Goal: Task Accomplishment & Management: Use online tool/utility

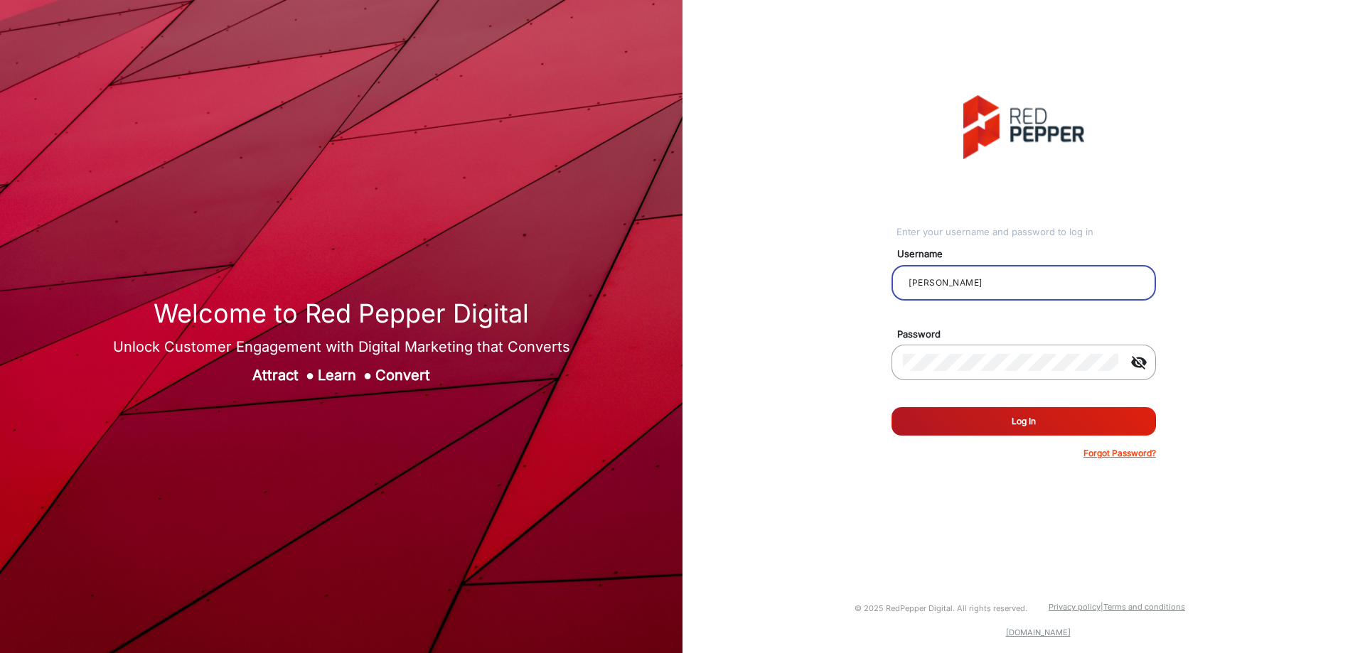
click at [1014, 283] on input "[PERSON_NAME]" at bounding box center [1024, 282] width 242 height 17
click at [963, 275] on input "Barrington" at bounding box center [1024, 282] width 242 height 17
type input "CSTeam_Briefing Form"
click at [964, 416] on button "Log In" at bounding box center [1024, 421] width 264 height 28
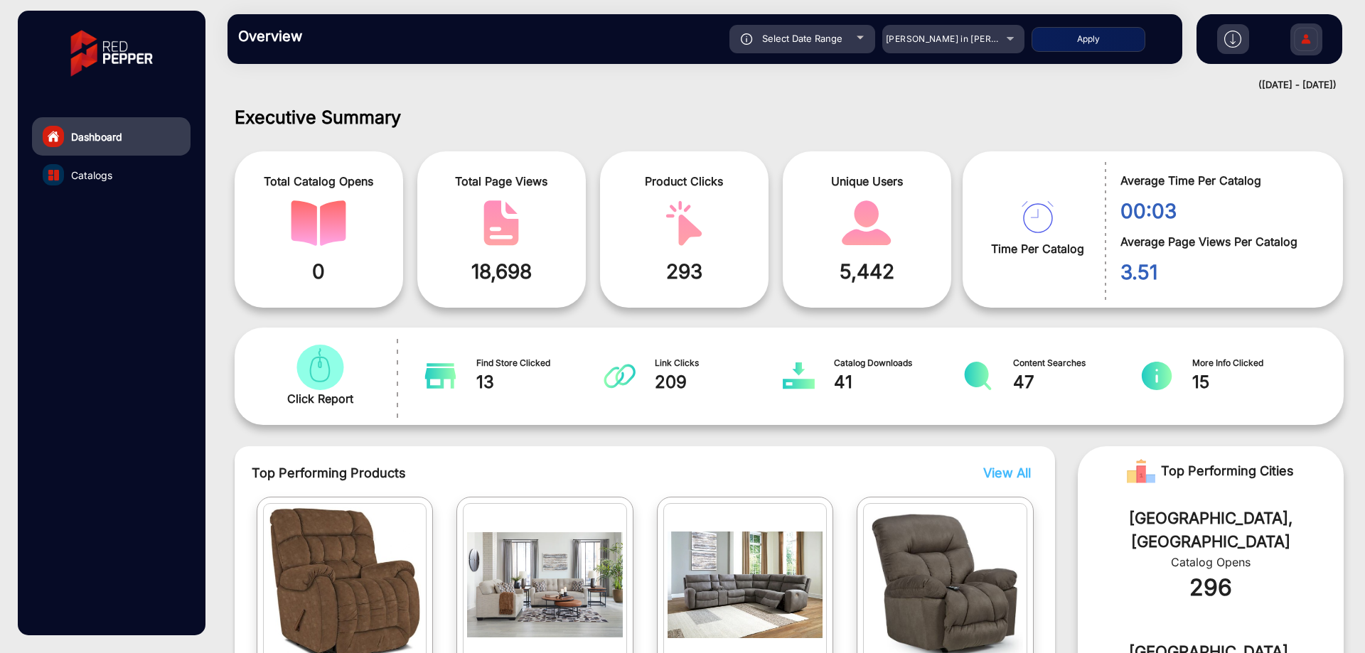
scroll to position [11, 0]
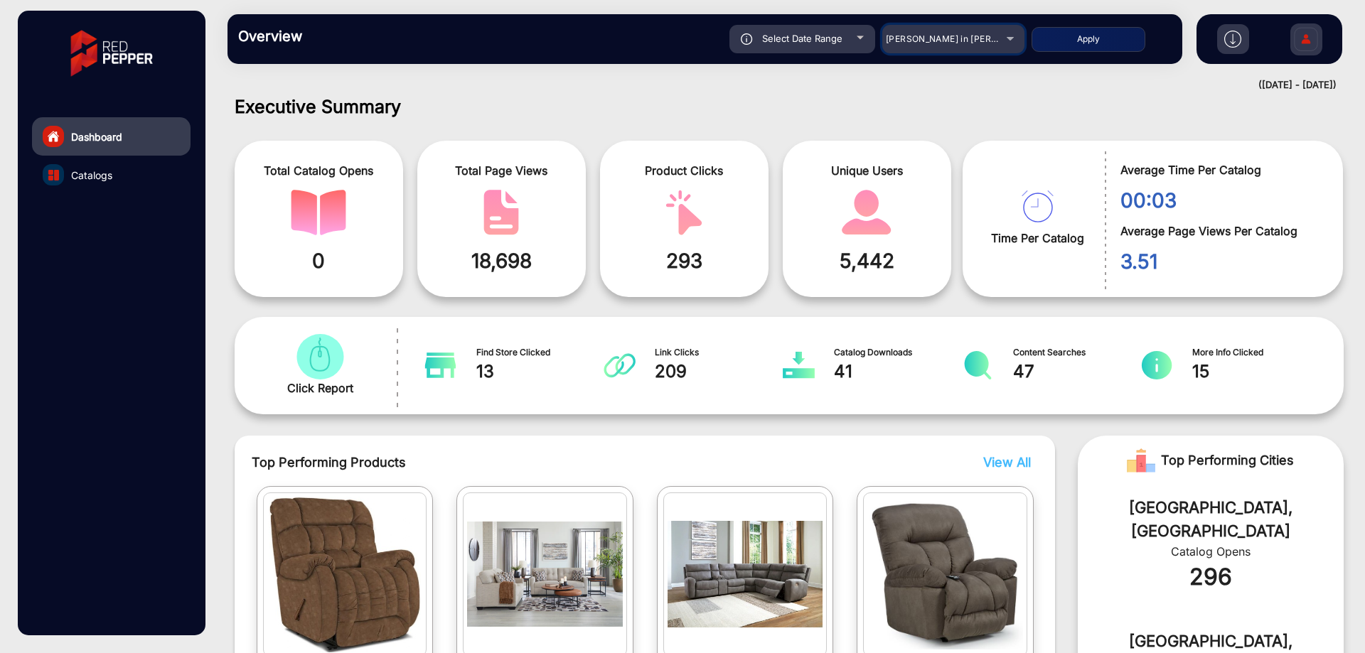
click at [993, 33] on div "[PERSON_NAME] in [PERSON_NAME]" at bounding box center [943, 39] width 114 height 17
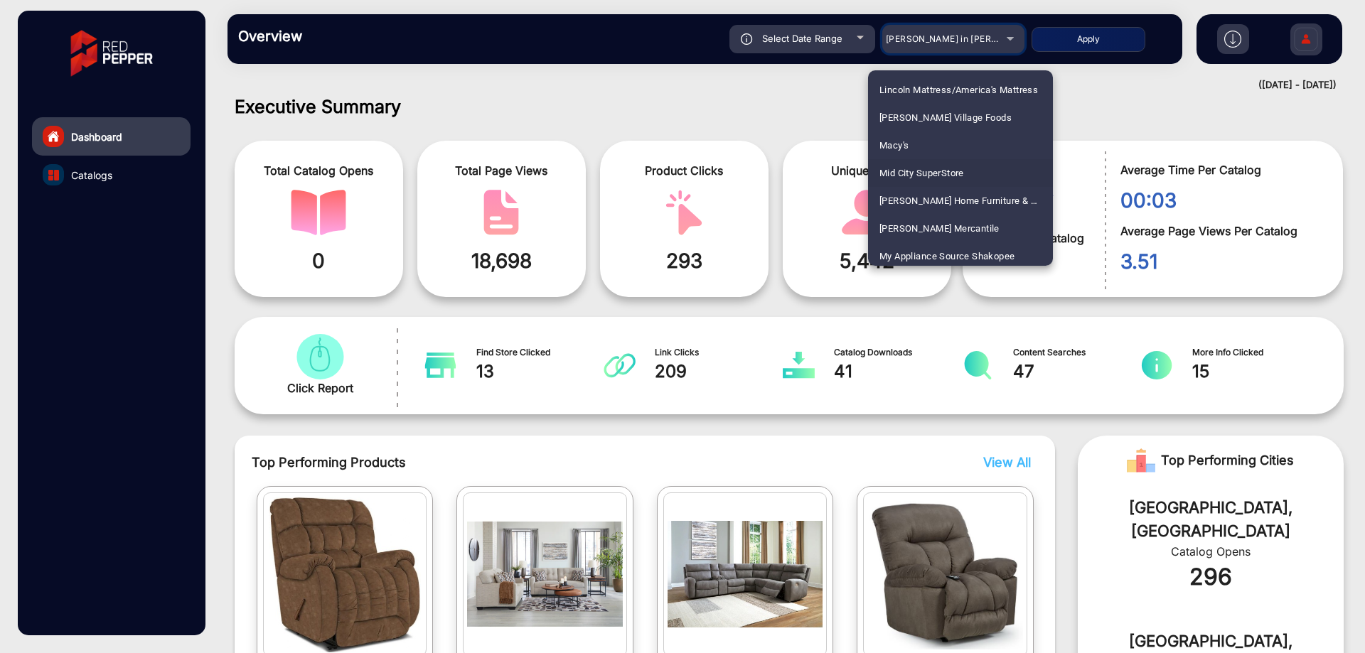
scroll to position [2488, 0]
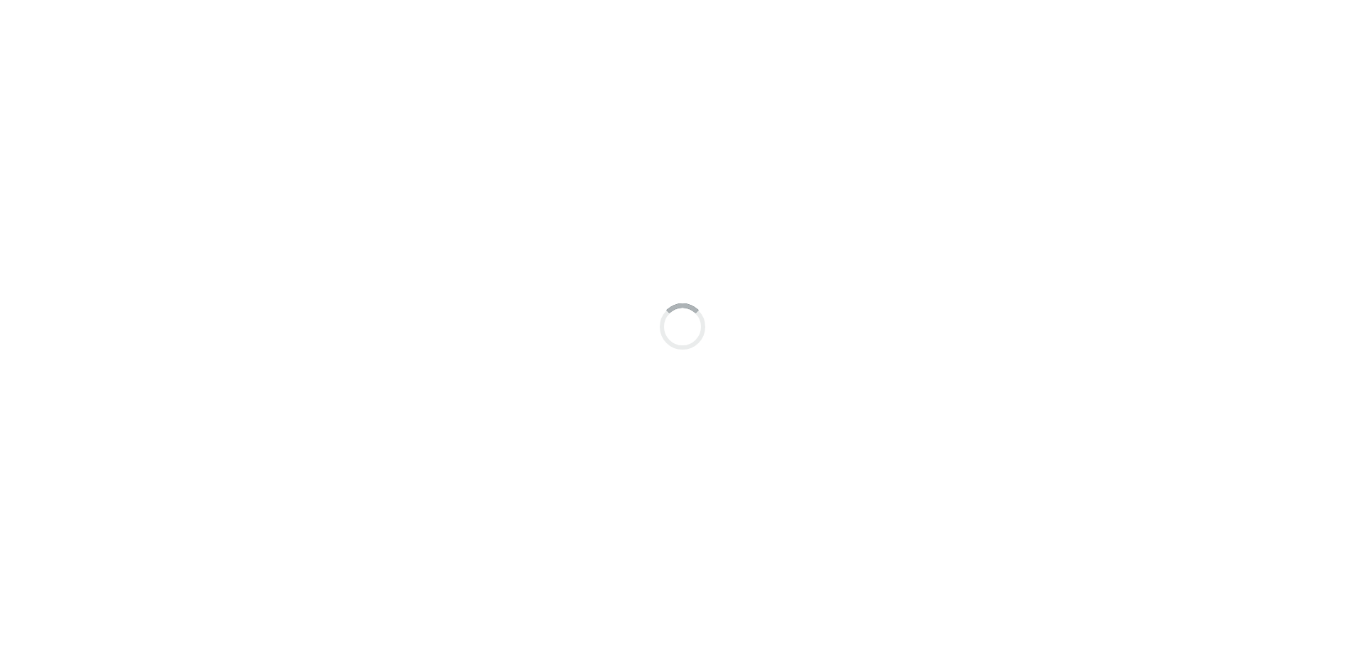
scroll to position [11, 0]
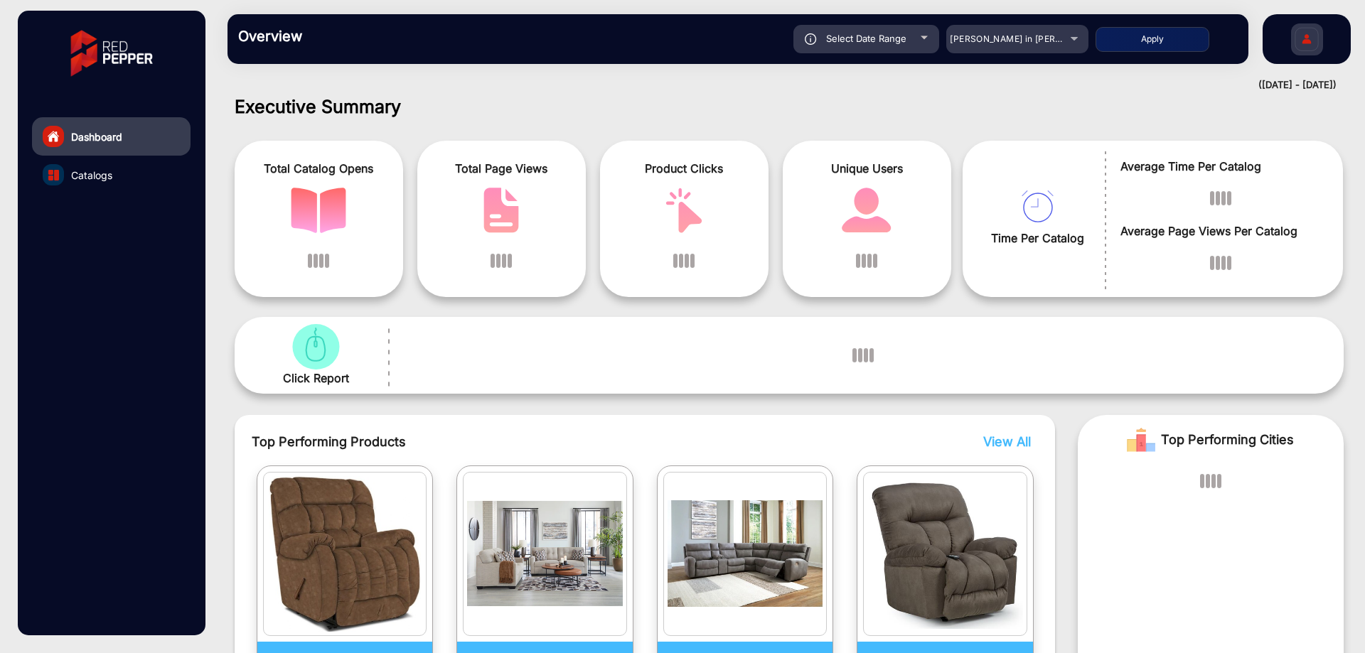
click at [1298, 41] on img at bounding box center [1307, 41] width 30 height 50
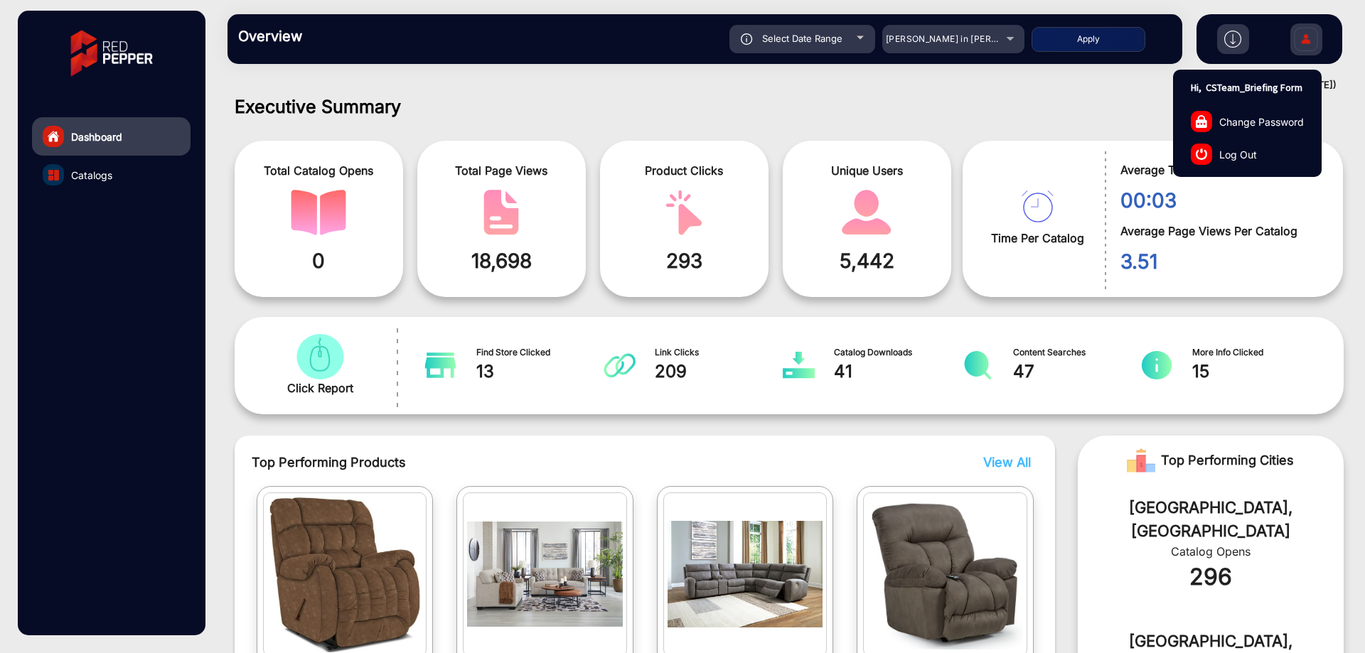
click at [1236, 154] on span "Log Out" at bounding box center [1238, 153] width 38 height 15
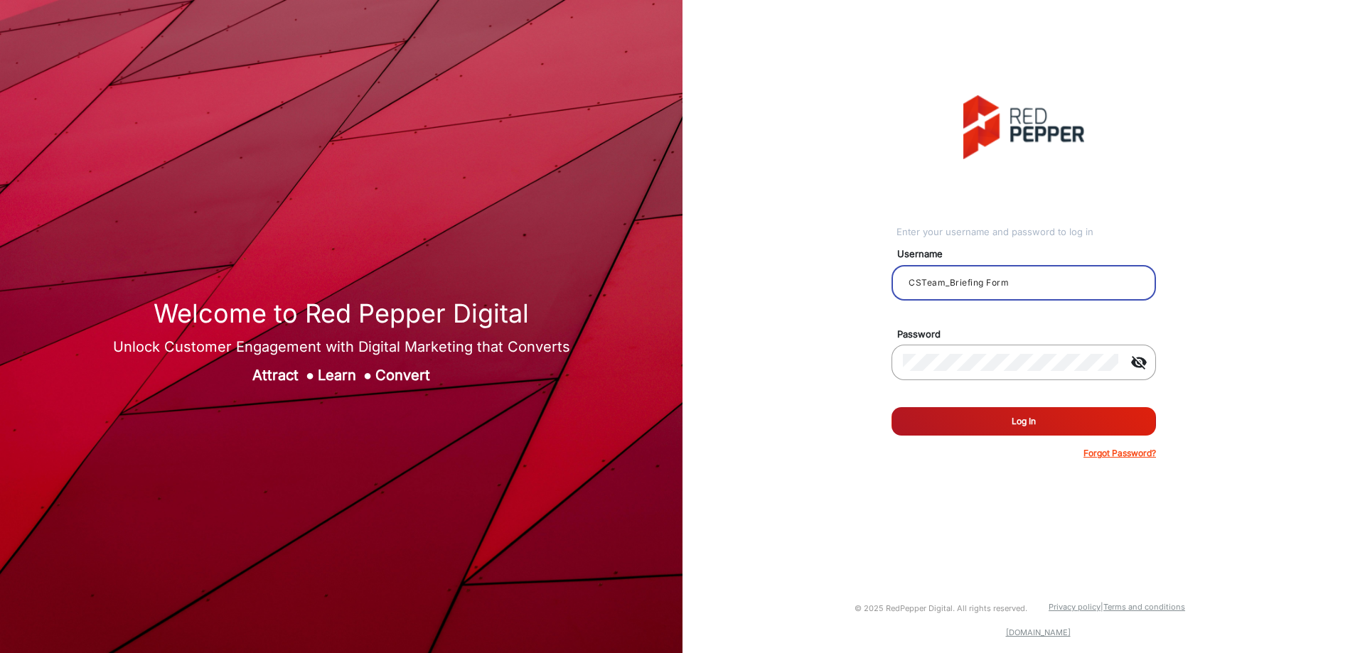
click at [997, 276] on input "CSTeam_Briefing Form" at bounding box center [1024, 282] width 242 height 17
type input "Rachael"
click at [990, 414] on button "Log In" at bounding box center [1024, 421] width 264 height 28
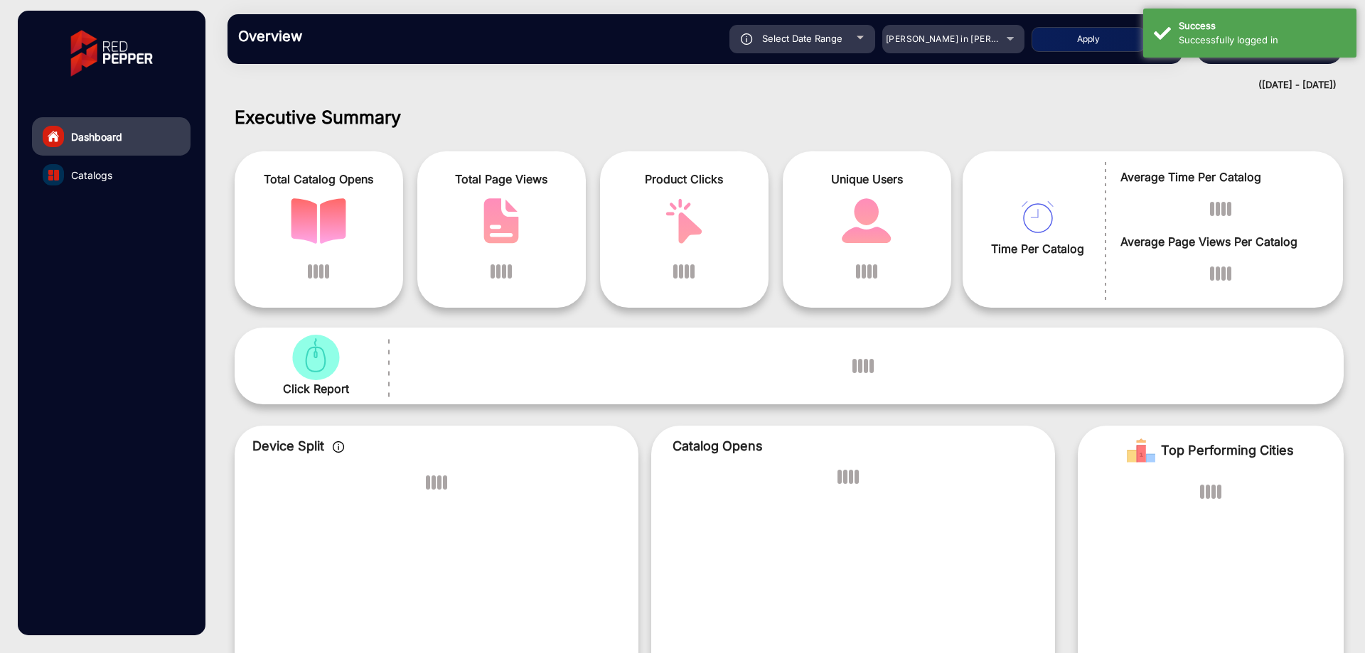
scroll to position [11, 0]
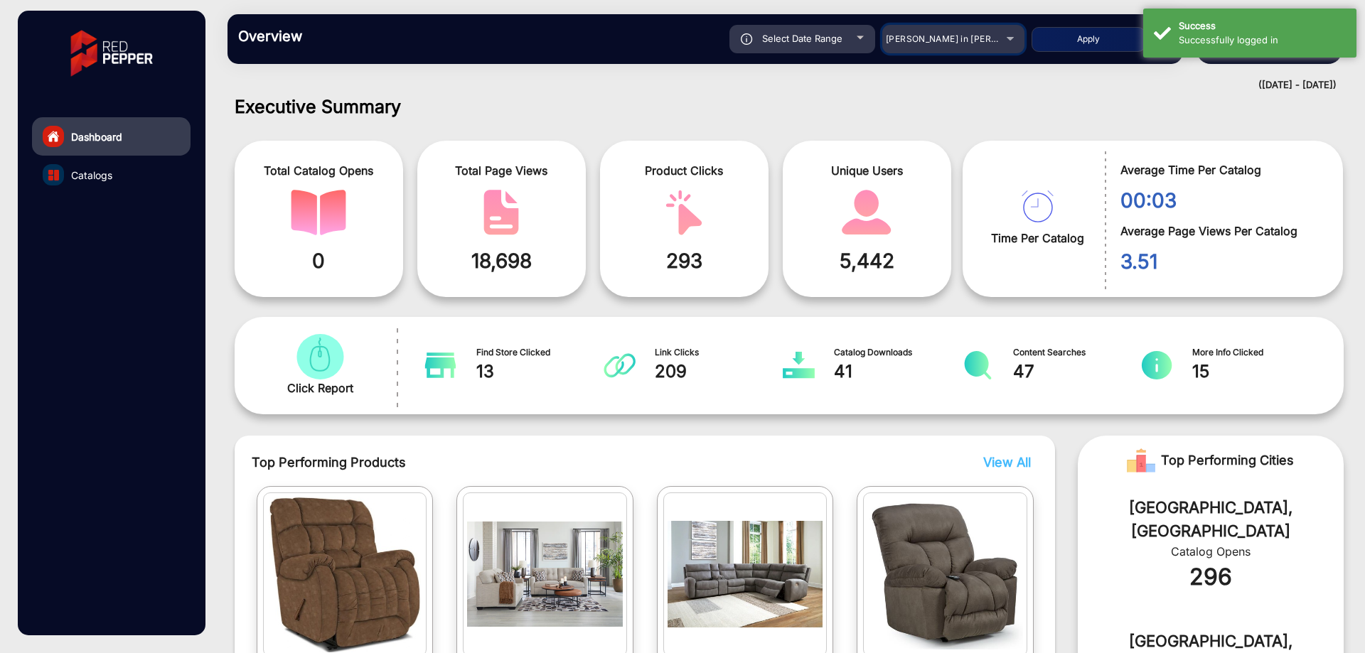
click at [953, 30] on mat-select "[PERSON_NAME] in [PERSON_NAME]" at bounding box center [953, 39] width 142 height 28
click at [952, 38] on span "[PERSON_NAME] in [PERSON_NAME]" at bounding box center [964, 38] width 157 height 11
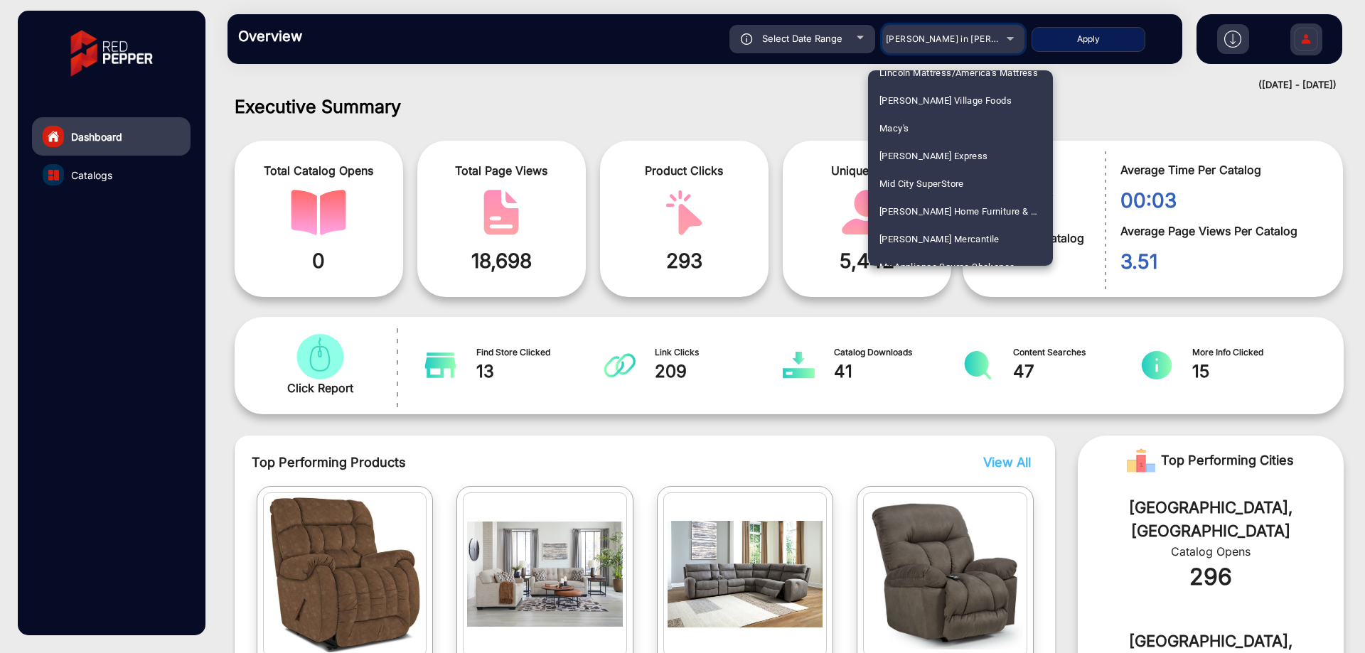
scroll to position [2488, 0]
click at [946, 144] on span "McCaffrey's Express" at bounding box center [933, 153] width 109 height 28
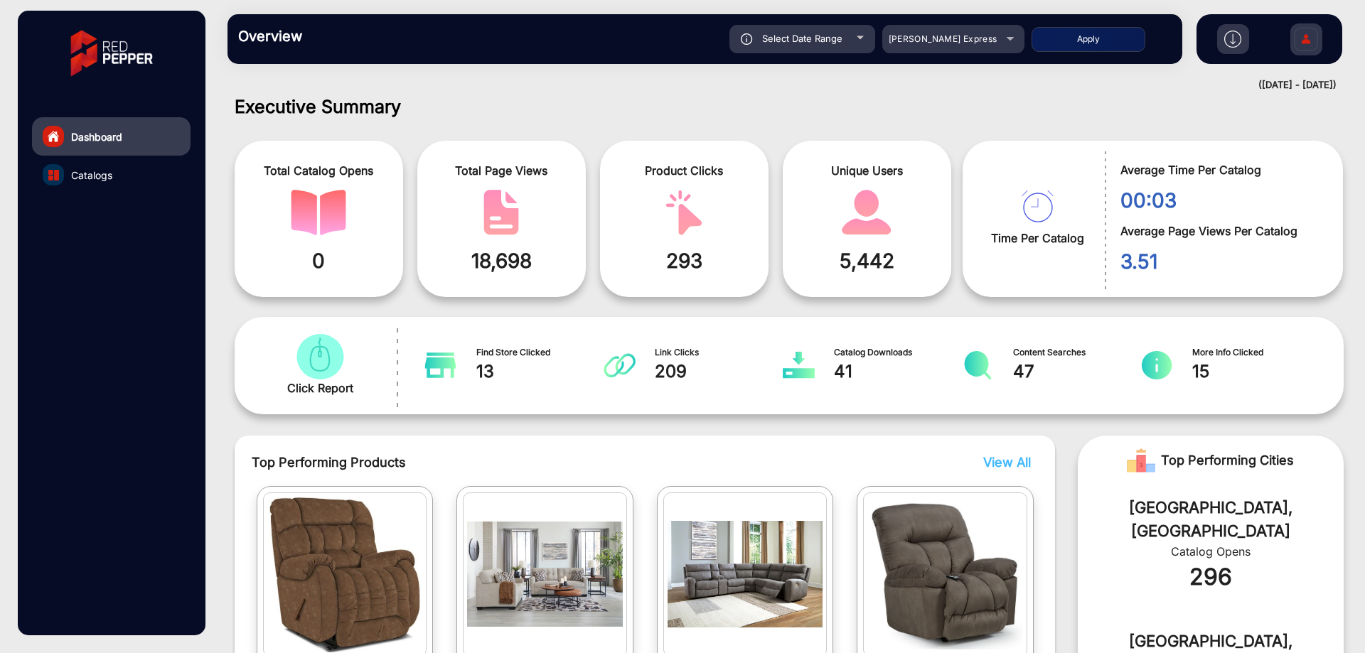
click at [1091, 43] on button "Apply" at bounding box center [1089, 39] width 114 height 25
type input "[DATE]"
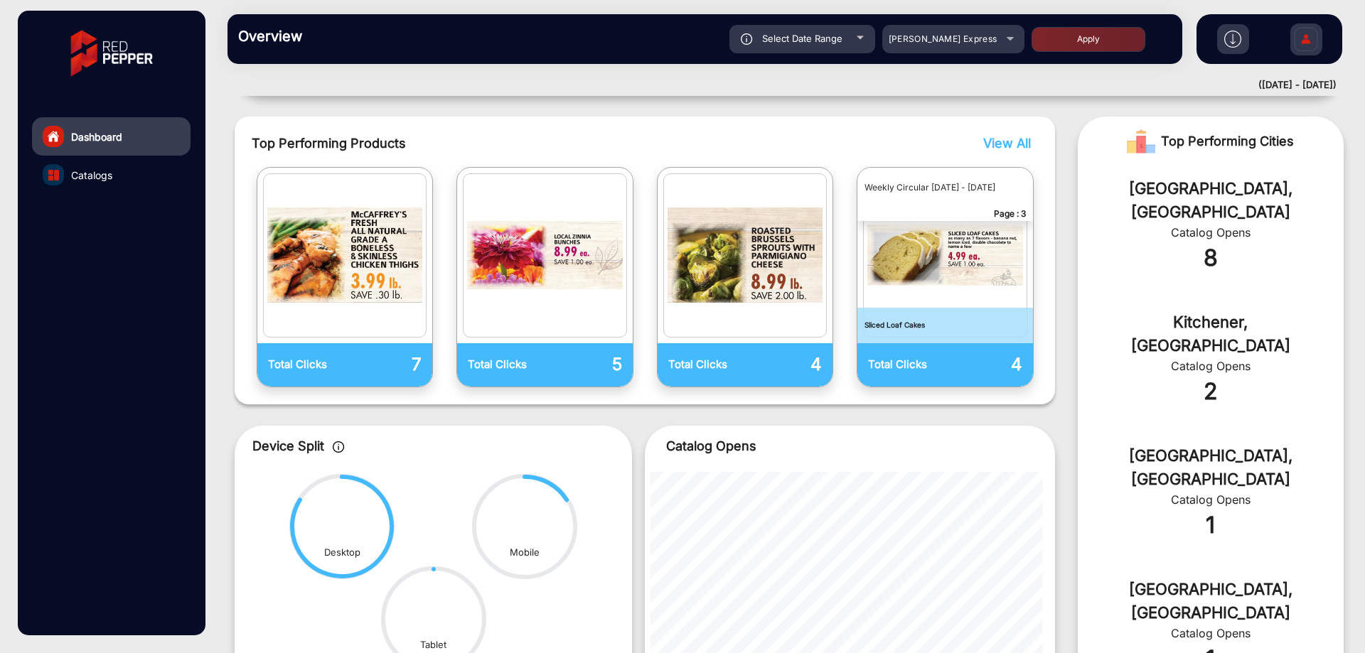
scroll to position [0, 0]
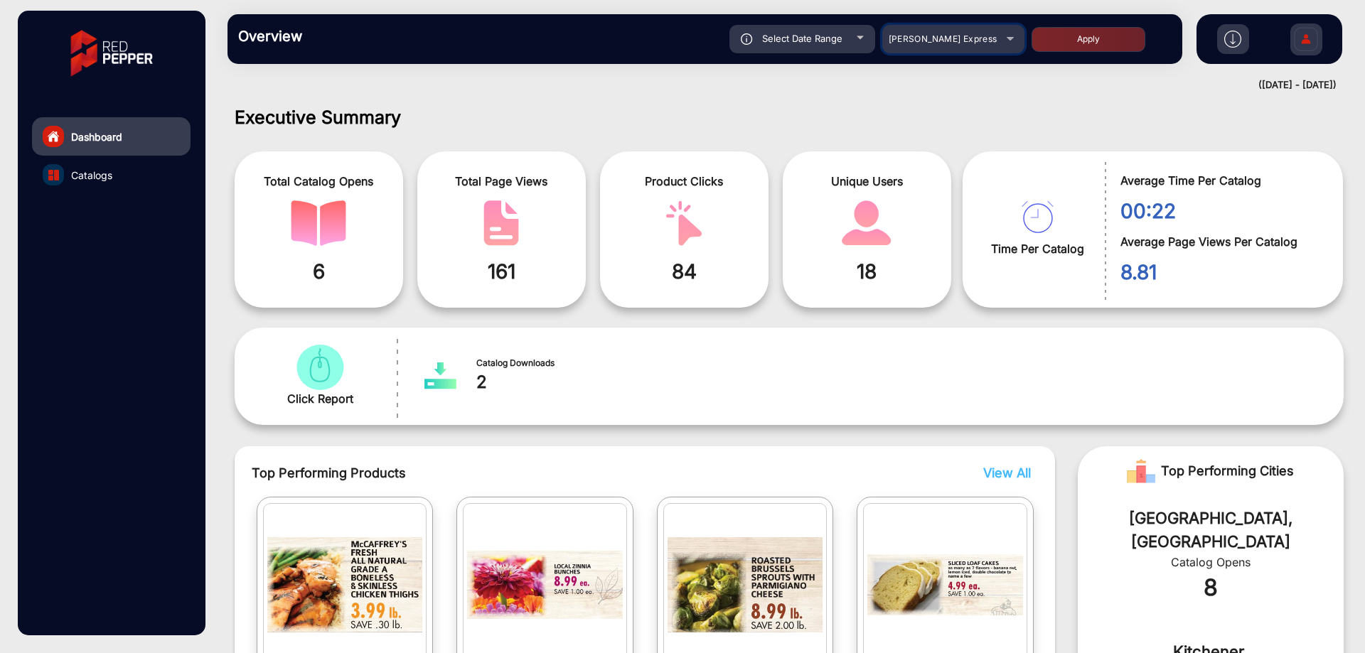
click at [971, 33] on div "McCaffrey's Express" at bounding box center [943, 39] width 114 height 17
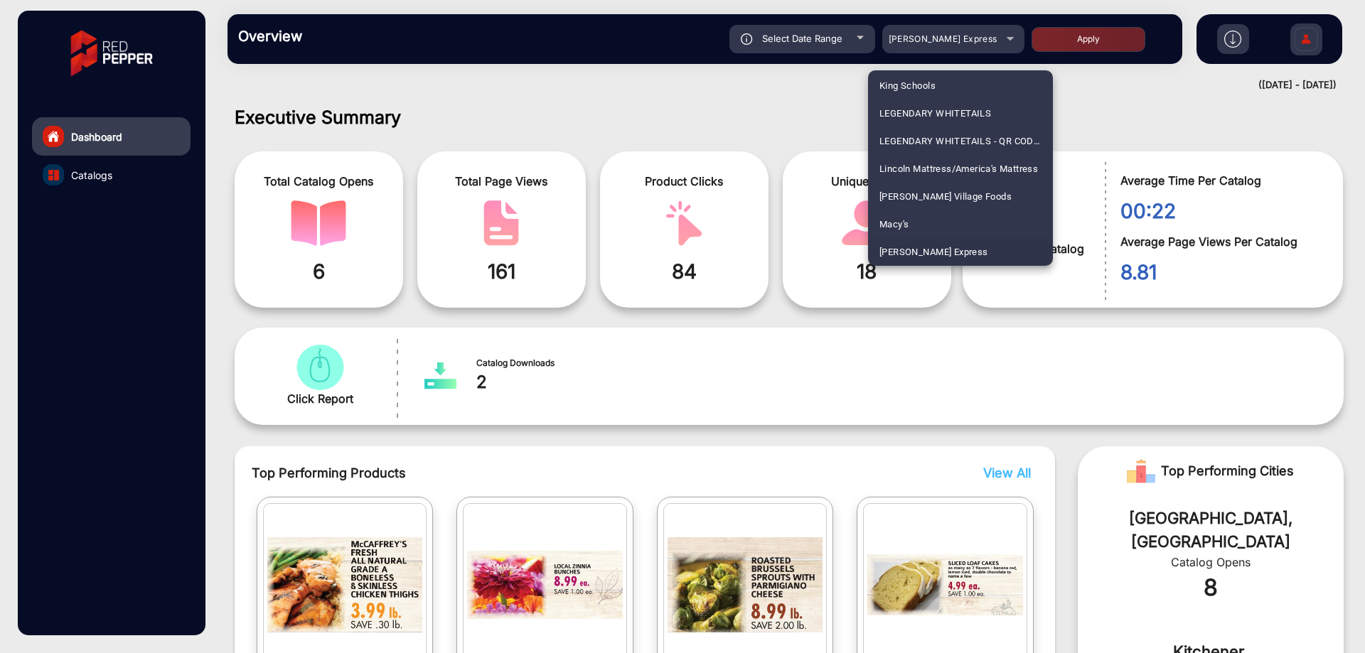
click at [1132, 108] on div at bounding box center [682, 326] width 1365 height 653
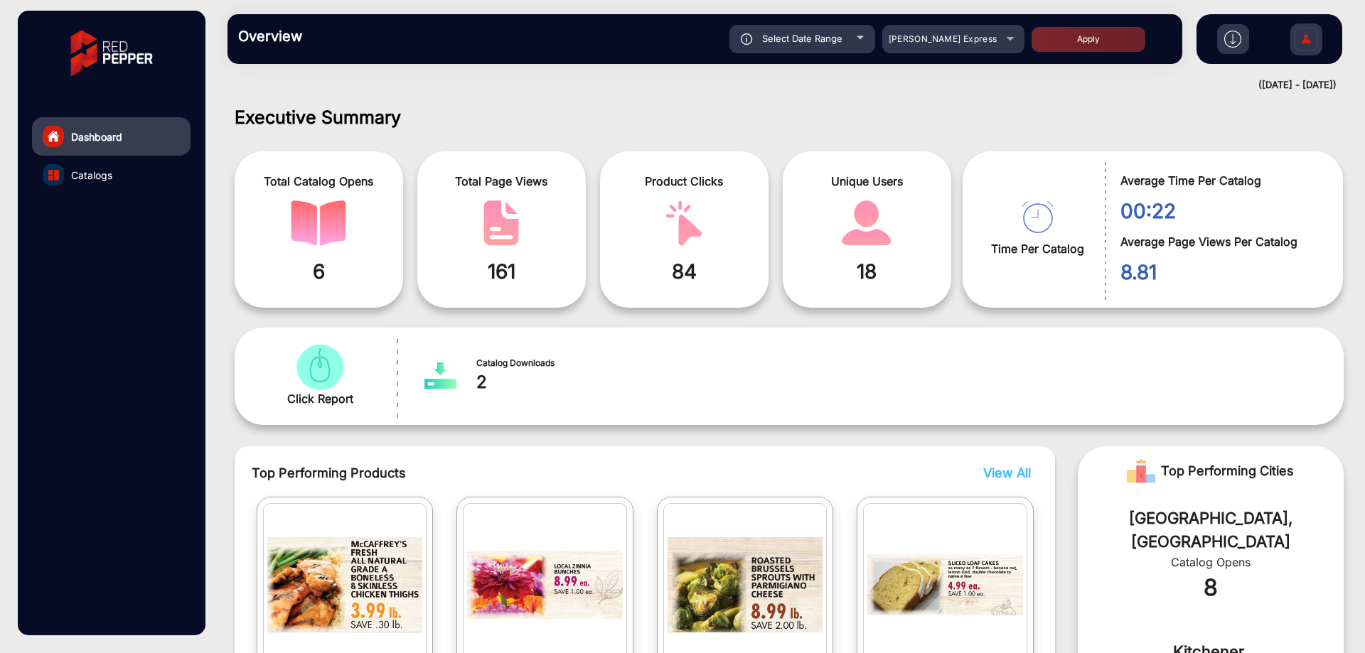
click at [1234, 82] on div "([DATE] - [DATE])" at bounding box center [774, 85] width 1123 height 14
click at [785, 53] on div "Select Date Range" at bounding box center [802, 39] width 146 height 28
type input "[DATE]"
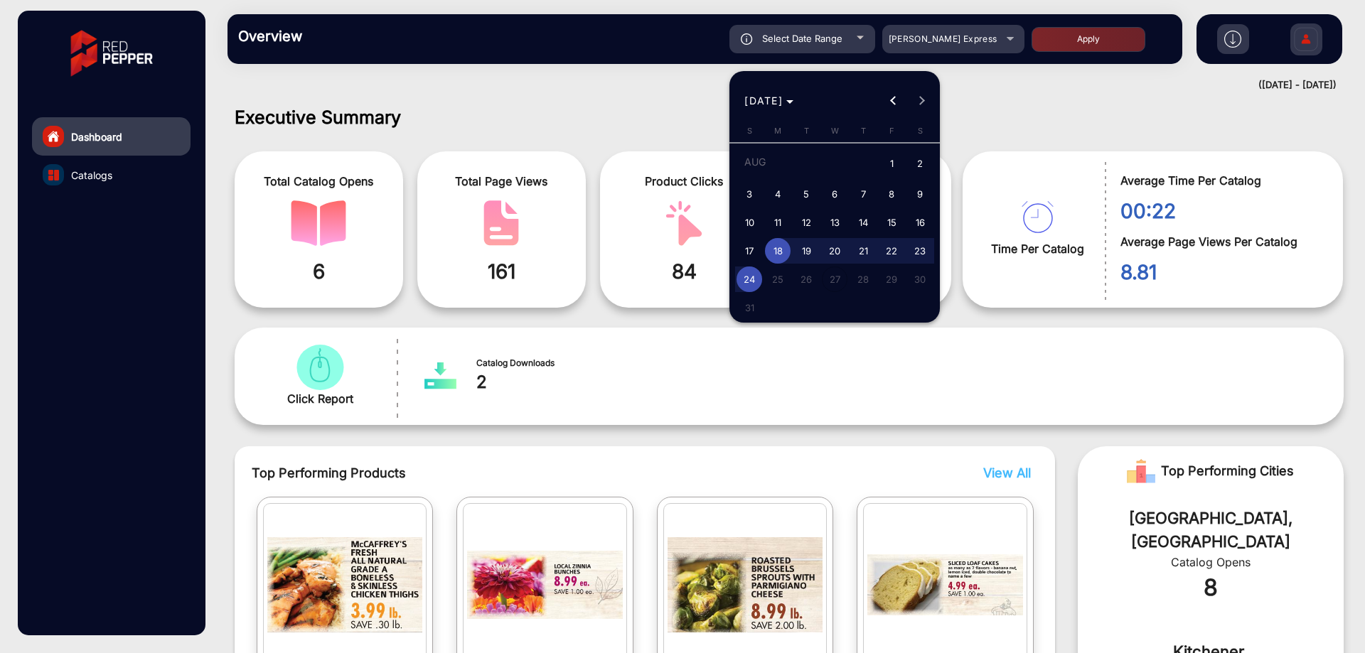
click at [1090, 105] on div at bounding box center [682, 326] width 1365 height 653
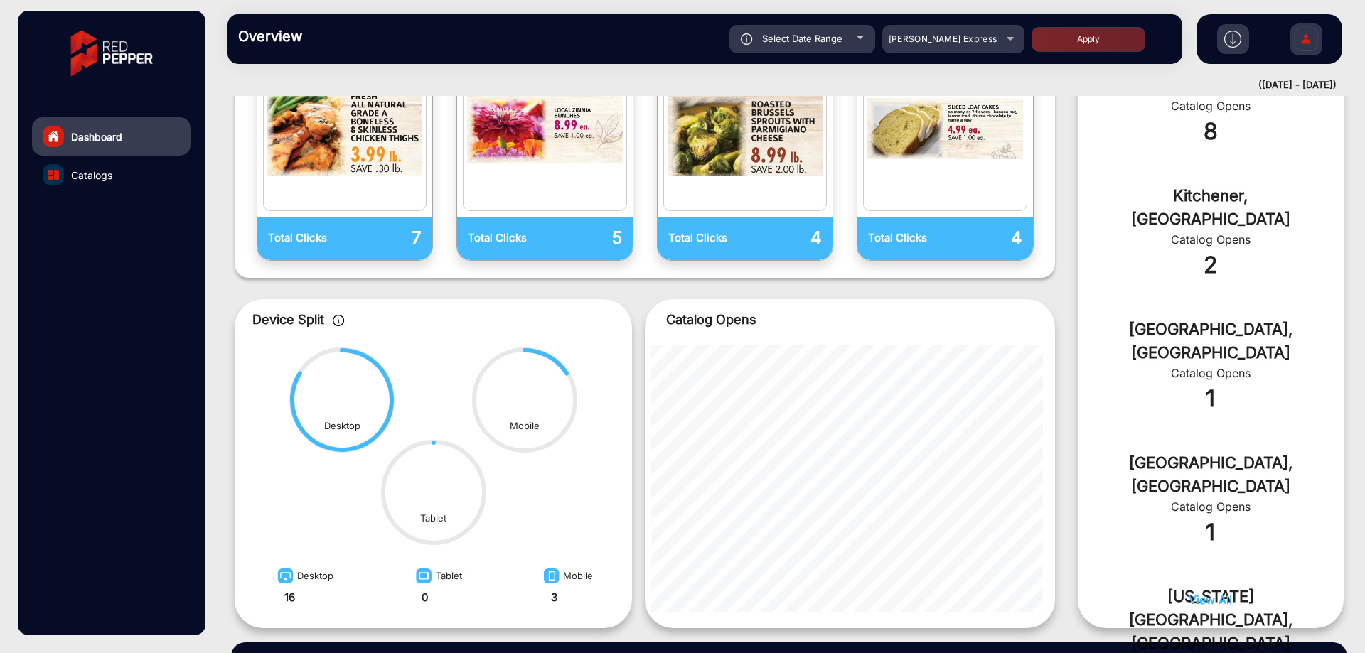
scroll to position [522, 0]
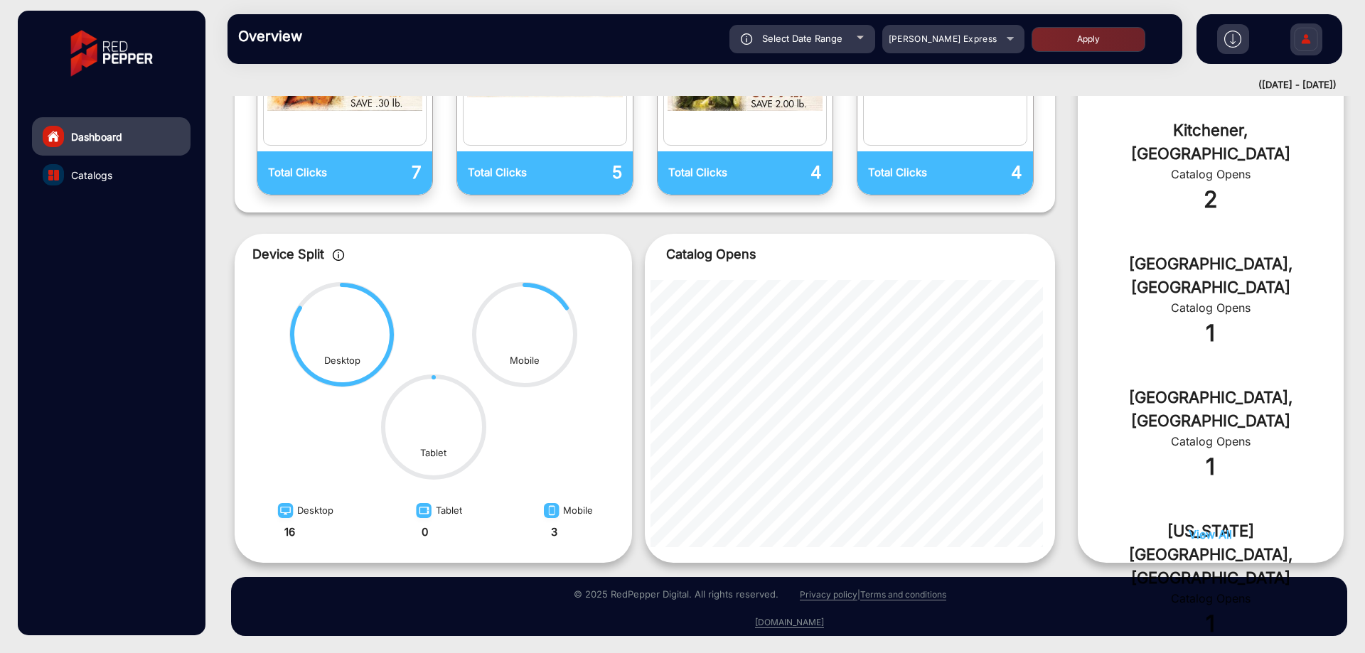
click at [156, 168] on link "Catalogs" at bounding box center [111, 175] width 159 height 38
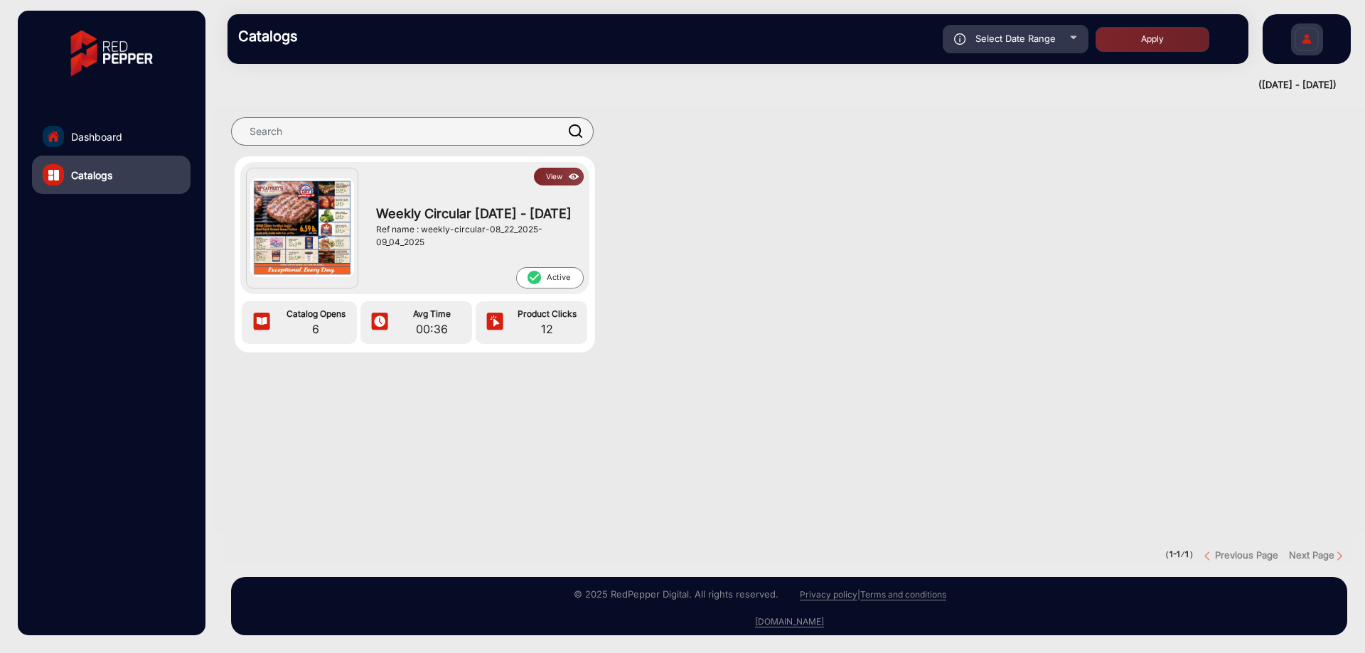
click at [1034, 52] on div "Select Date Range" at bounding box center [1016, 39] width 146 height 28
type input "[DATE]"
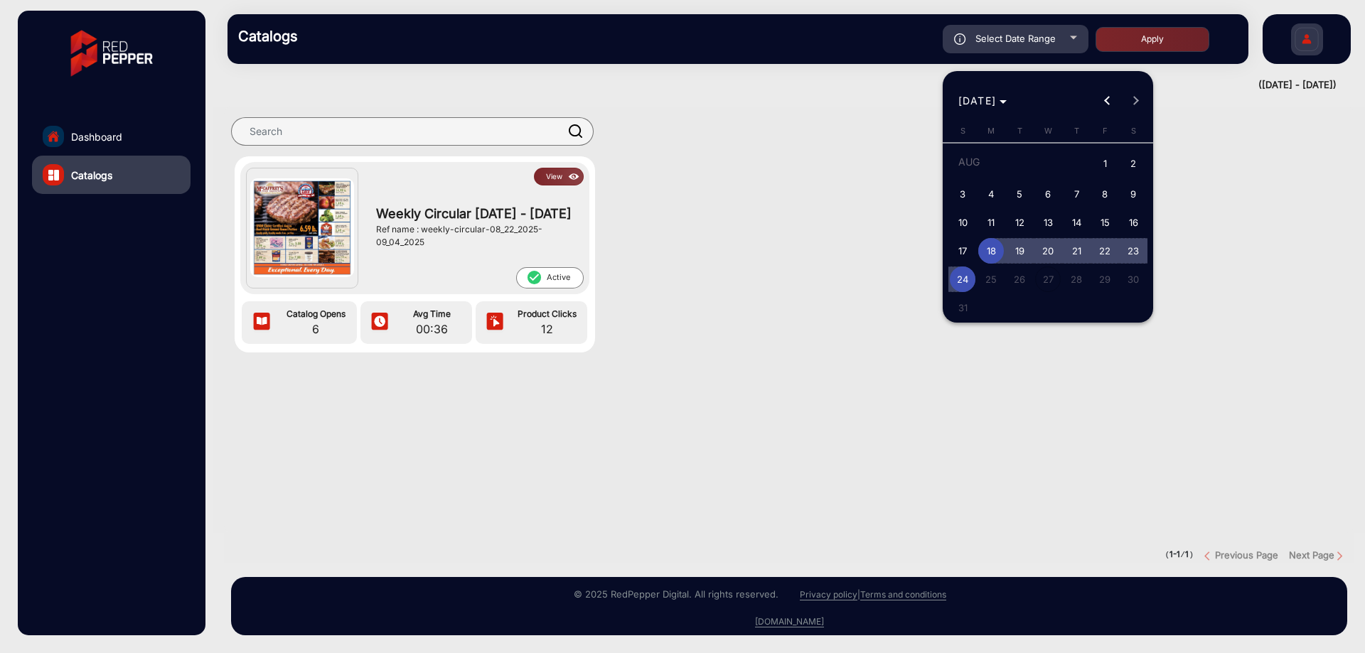
click at [1104, 249] on span "22" at bounding box center [1105, 251] width 26 height 26
type input "8/22/2025"
click at [969, 277] on span "24" at bounding box center [963, 280] width 26 height 26
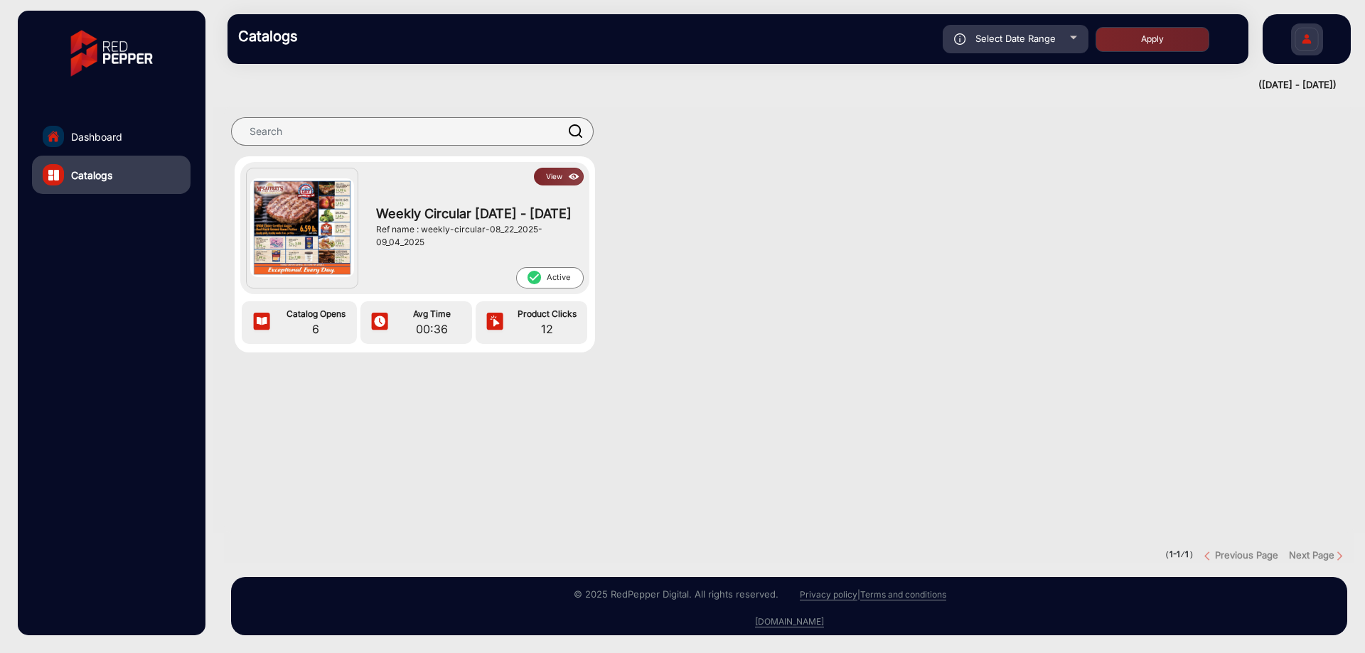
type input "[DATE]"
click at [1128, 43] on button "Apply" at bounding box center [1153, 39] width 114 height 25
type input "8/22/2025"
type input "[DATE]"
click at [566, 171] on img at bounding box center [574, 177] width 16 height 16
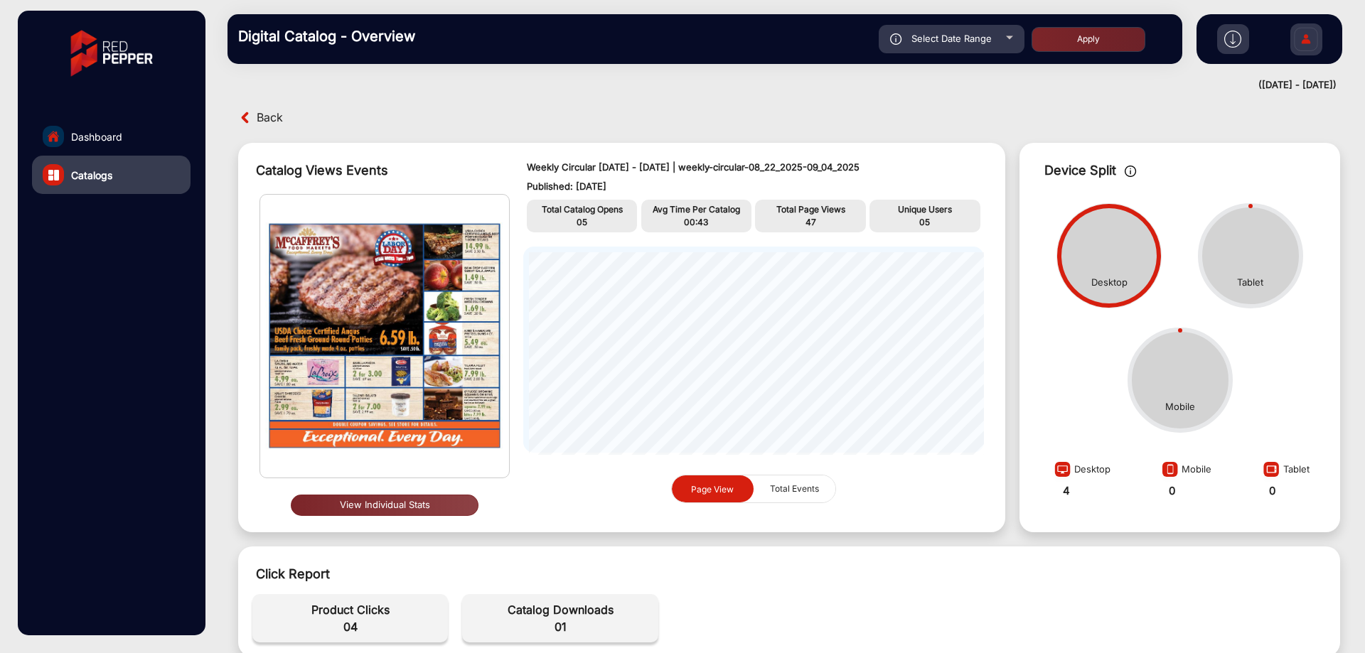
click at [166, 126] on link "Dashboard" at bounding box center [111, 136] width 159 height 38
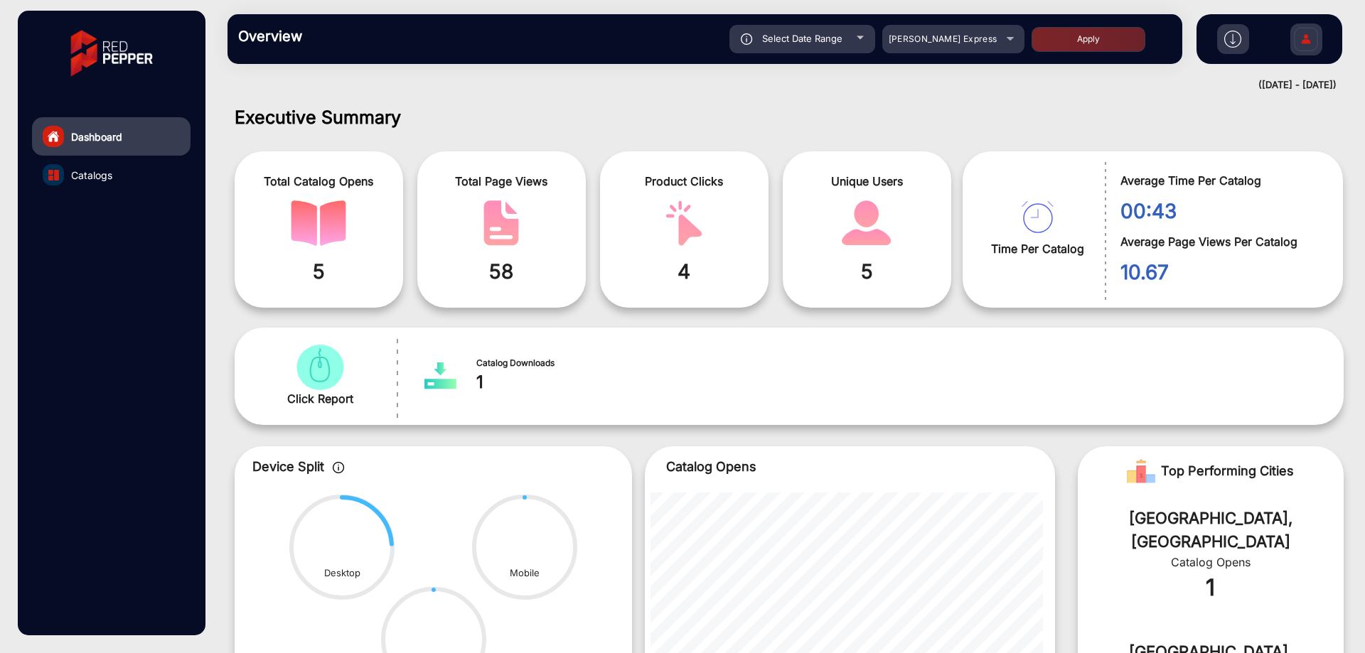
scroll to position [11, 0]
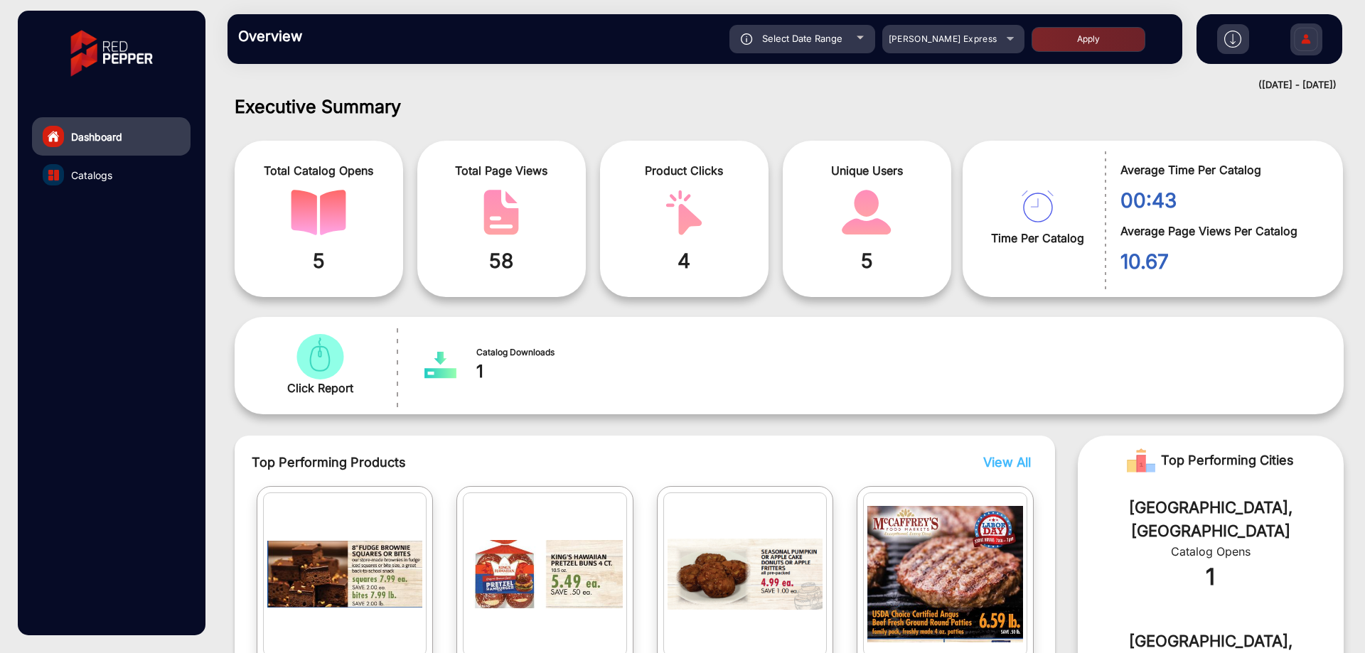
click at [909, 81] on div "(08-22-2025 - 08-24-2025)" at bounding box center [774, 85] width 1123 height 14
click at [954, 45] on div "McCaffrey's Express" at bounding box center [943, 39] width 114 height 17
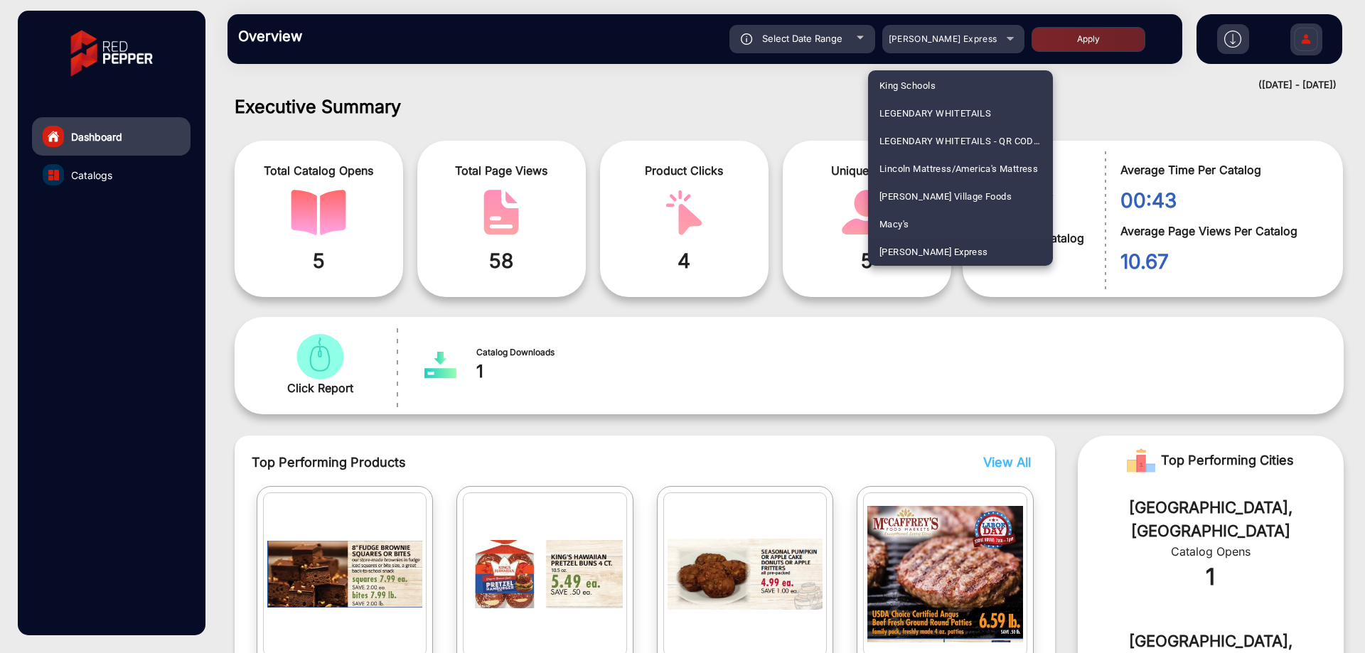
click at [1305, 43] on div at bounding box center [682, 326] width 1365 height 653
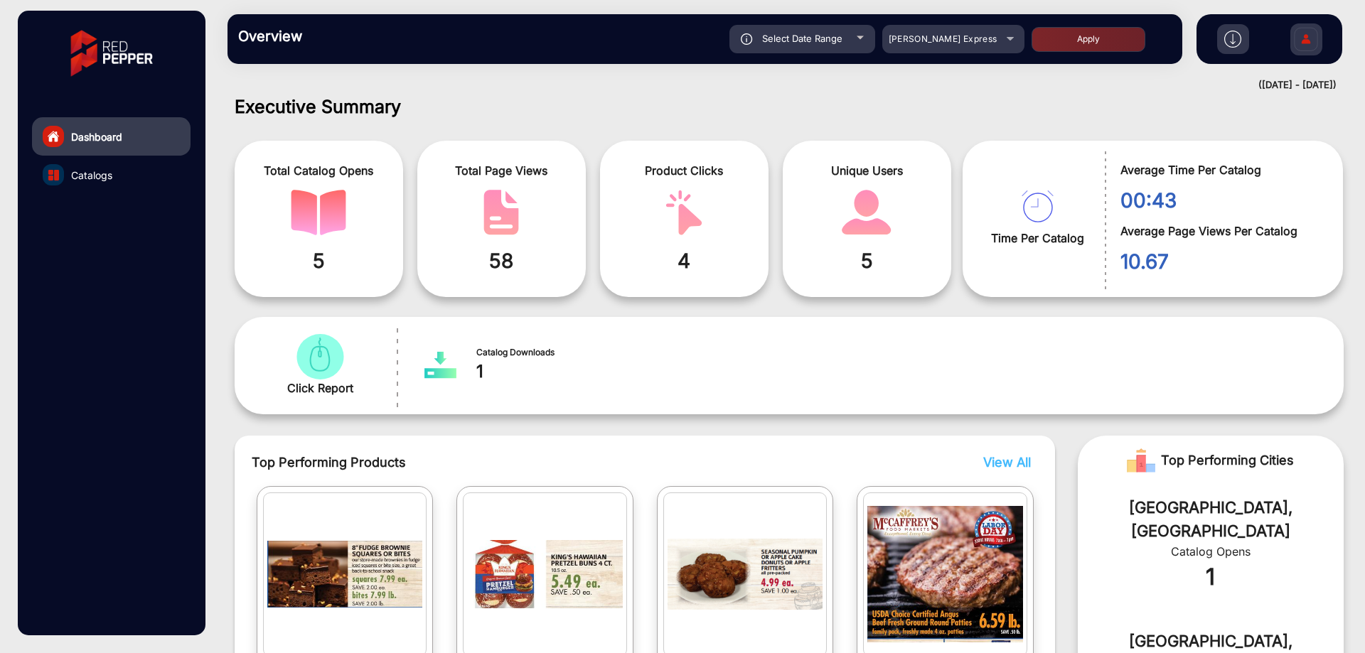
click at [1304, 43] on img at bounding box center [1306, 41] width 30 height 50
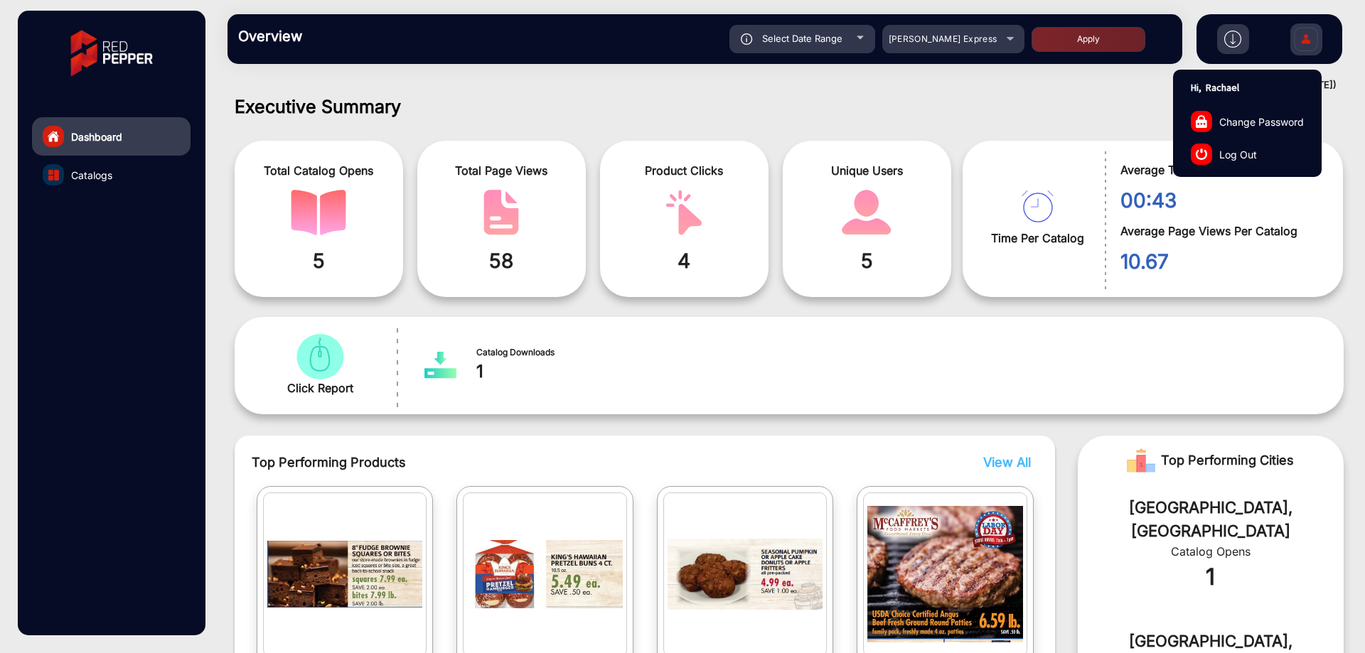
click at [1242, 143] on link "Log Out" at bounding box center [1247, 154] width 147 height 33
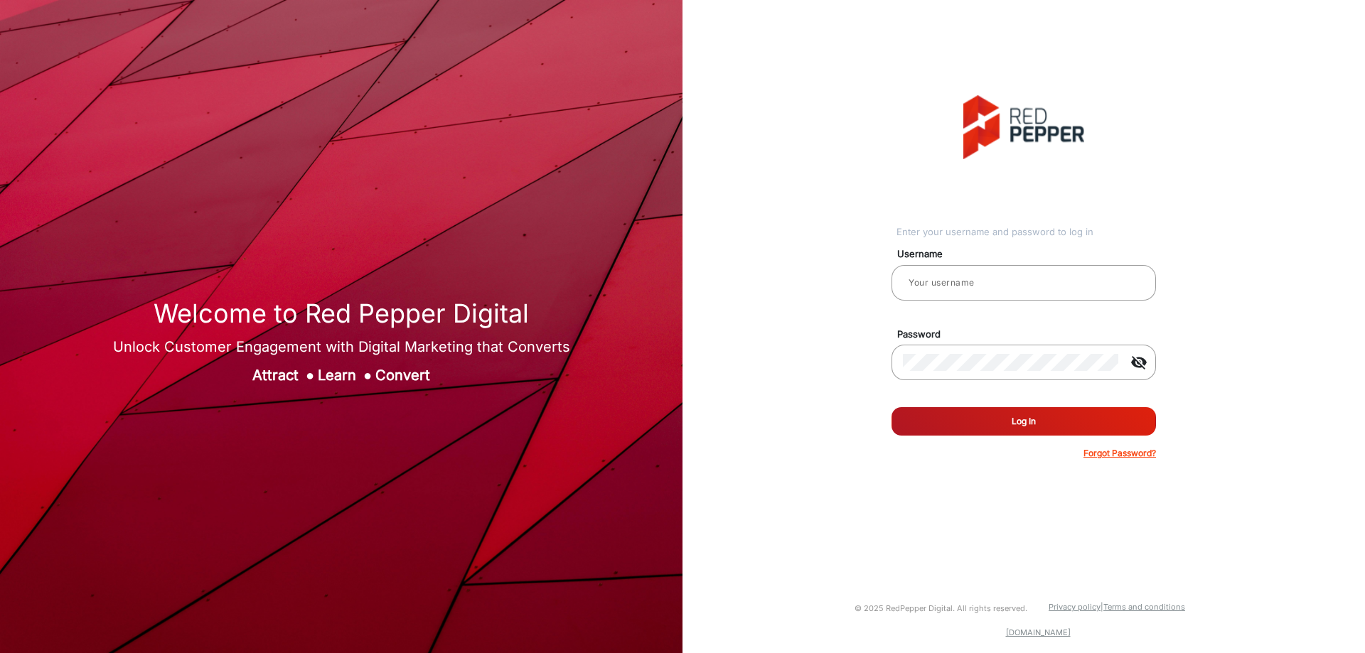
type input "Rachael"
